Goal: Information Seeking & Learning: Learn about a topic

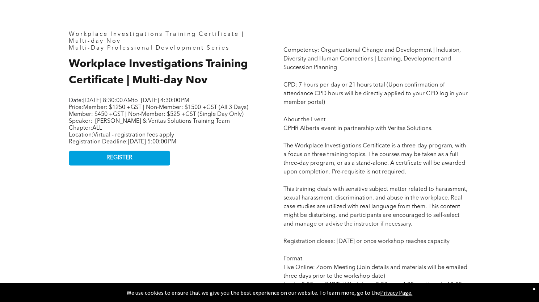
scroll to position [326, 0]
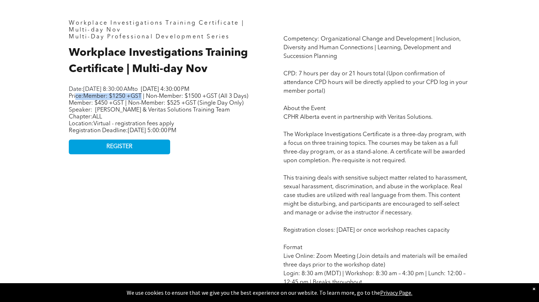
drag, startPoint x: 75, startPoint y: 103, endPoint x: 143, endPoint y: 102, distance: 68.8
click at [143, 102] on span "Price: Member: $1250 +GST | Non-Member: $1500 +GST (All 3 Days) Member: $450 +G…" at bounding box center [158, 99] width 179 height 13
click at [127, 113] on span "[PERSON_NAME] & Veritas Solutions Training Team" at bounding box center [162, 110] width 135 height 6
click at [152, 120] on p "Chapter: ALL" at bounding box center [159, 117] width 181 height 7
click at [143, 113] on span "[PERSON_NAME] & Veritas Solutions Training Team" at bounding box center [162, 110] width 135 height 6
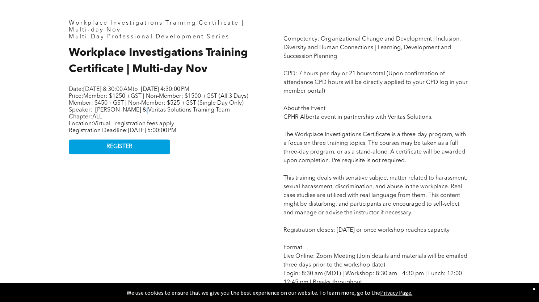
click at [143, 113] on span "[PERSON_NAME] & Veritas Solutions Training Team" at bounding box center [162, 110] width 135 height 6
click at [176, 133] on span "[DATE] 5:00:00 PM" at bounding box center [152, 131] width 48 height 6
